Goal: Complete application form

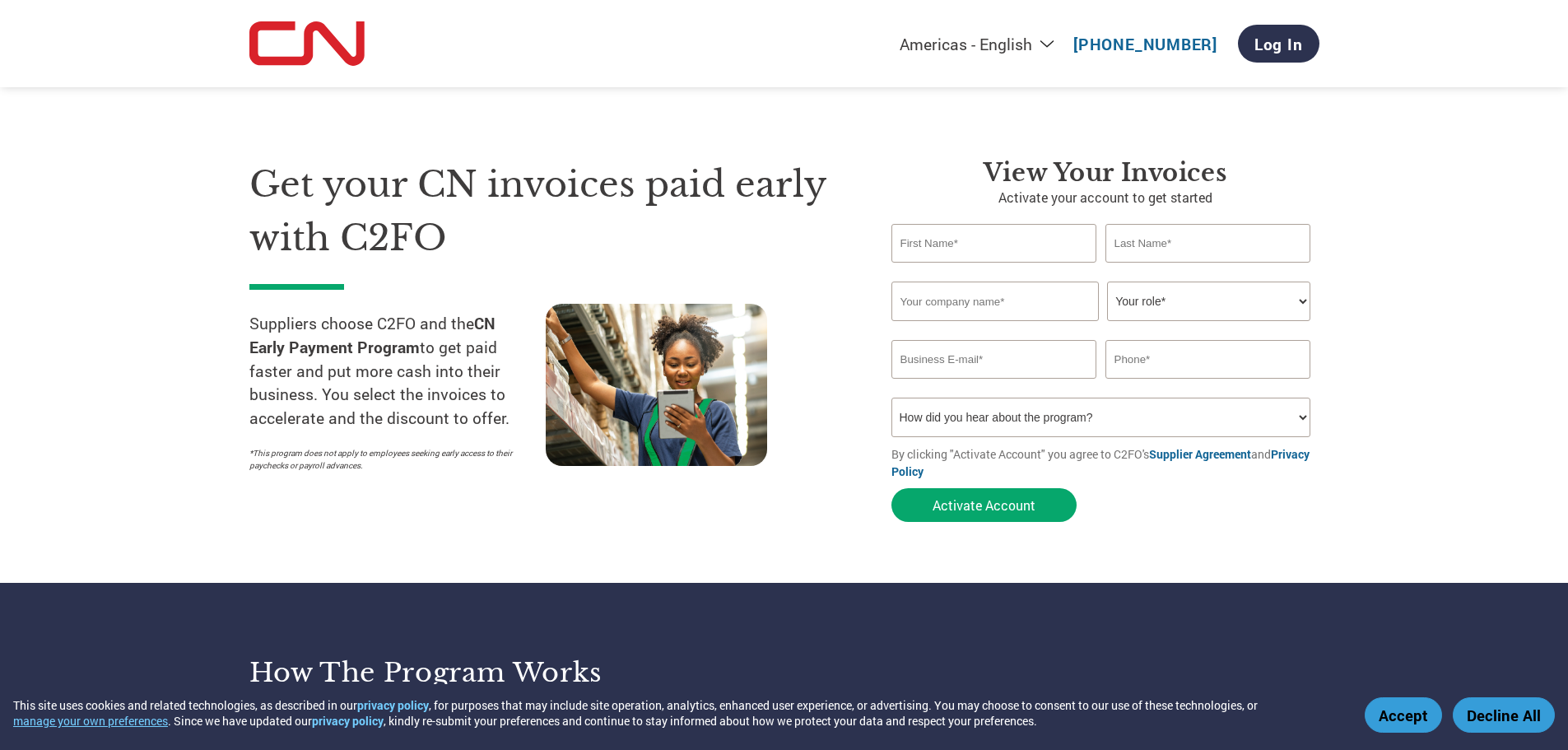
click at [972, 255] on input "text" at bounding box center [995, 243] width 206 height 38
click at [1186, 182] on h3 "View Your Invoices" at bounding box center [1106, 172] width 428 height 30
click at [1084, 416] on select "How did you hear about the program? Received a letter Email Social Media Online…" at bounding box center [1101, 416] width 420 height 39
select select "Email"
click at [892, 397] on select "How did you hear about the program? Received a letter Email Social Media Online…" at bounding box center [1101, 416] width 420 height 39
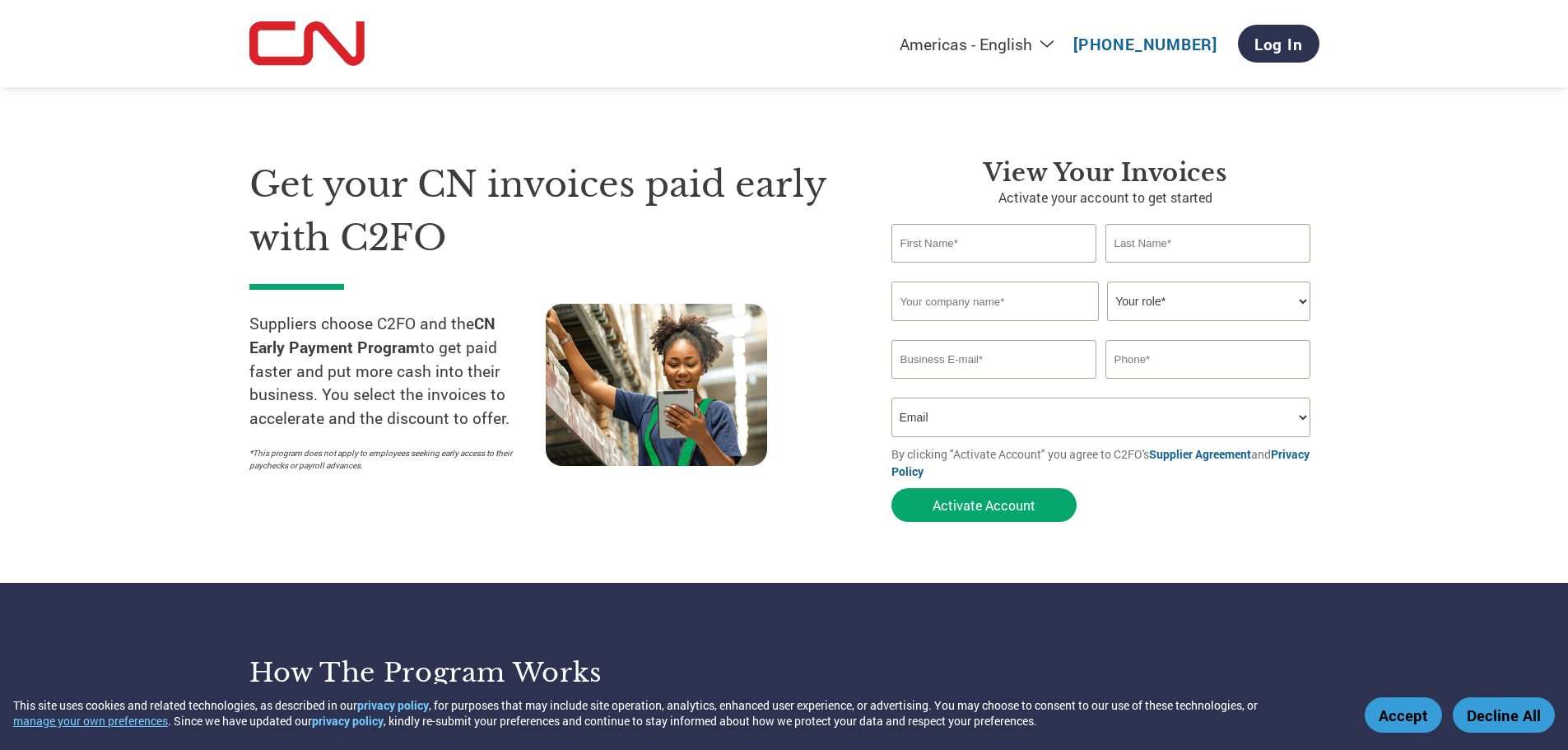
click at [1009, 362] on input "email" at bounding box center [995, 359] width 206 height 38
click at [1015, 235] on input "text" at bounding box center [995, 243] width 206 height 38
type input "[PERSON_NAME]"
click at [1142, 239] on input "text" at bounding box center [1209, 243] width 206 height 38
type input "c"
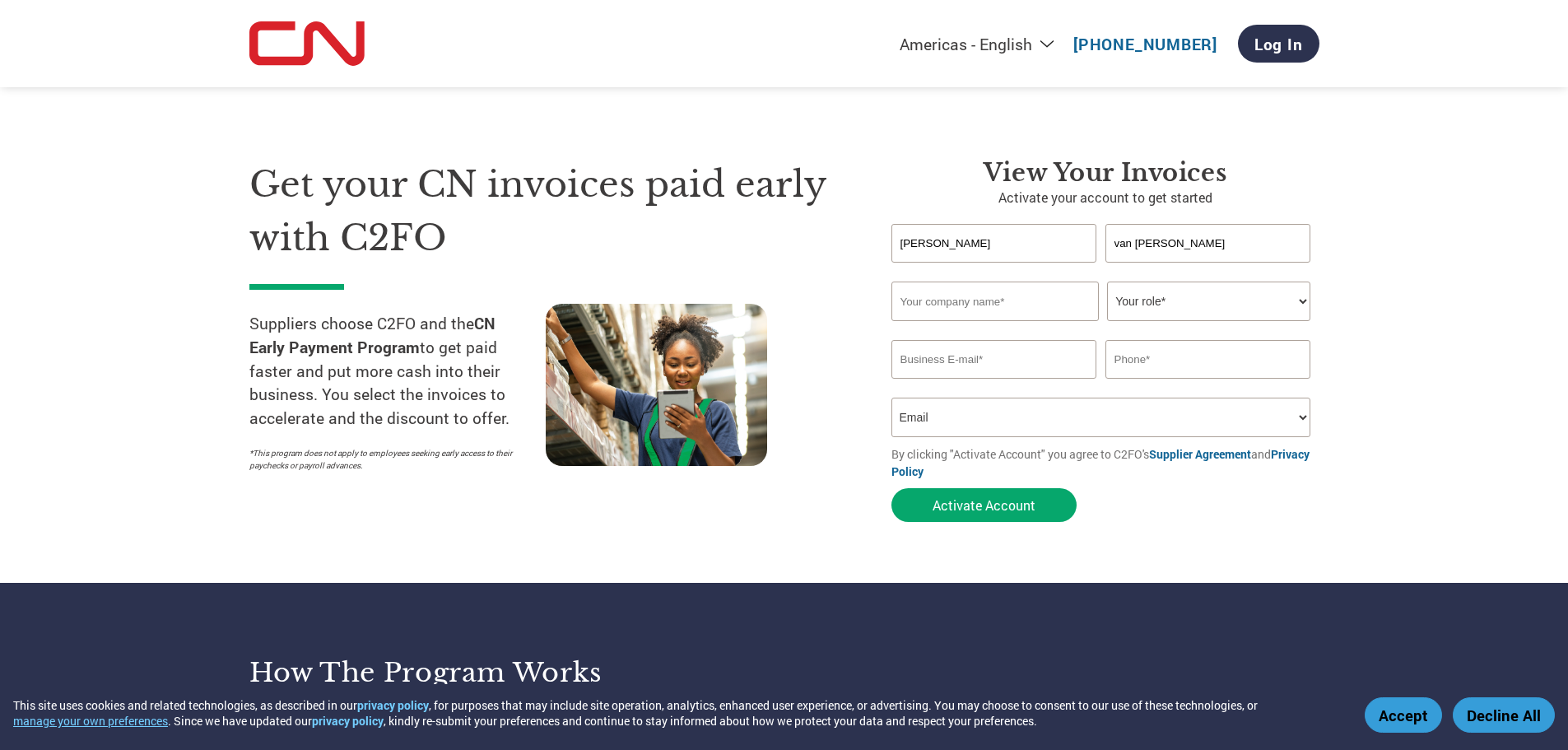
type input "van [PERSON_NAME]"
type input "Dreamworks"
